Goal: Navigation & Orientation: Find specific page/section

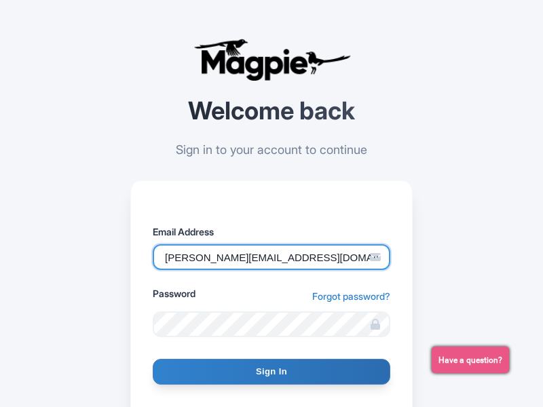
type input "[PERSON_NAME][EMAIL_ADDRESS][DOMAIN_NAME]"
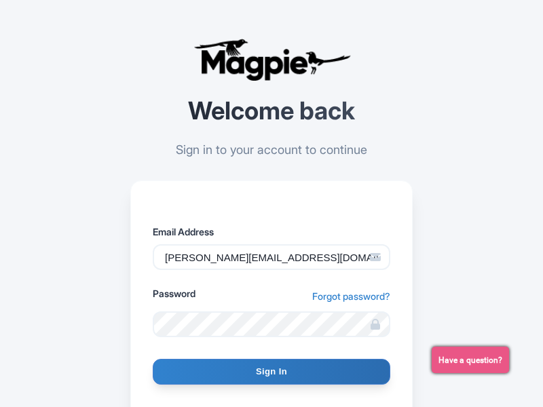
click at [271, 372] on input "Sign In" at bounding box center [272, 372] width 238 height 26
type input "Signing in..."
